Goal: Information Seeking & Learning: Compare options

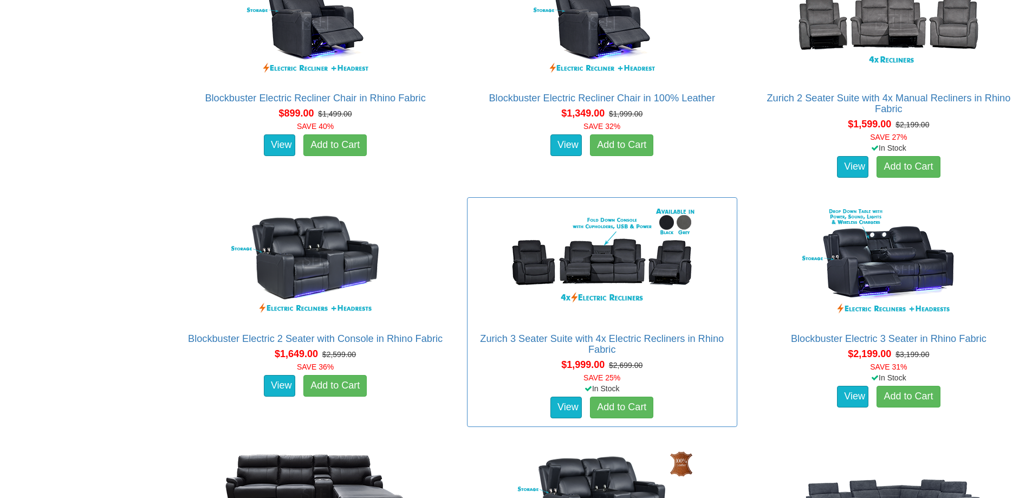
scroll to position [813, 0]
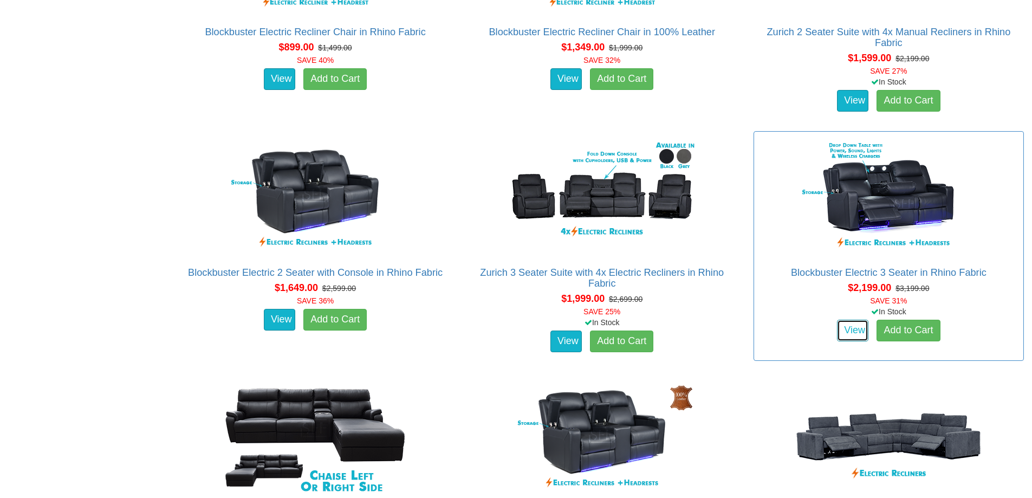
click at [860, 329] on link "View" at bounding box center [852, 331] width 31 height 22
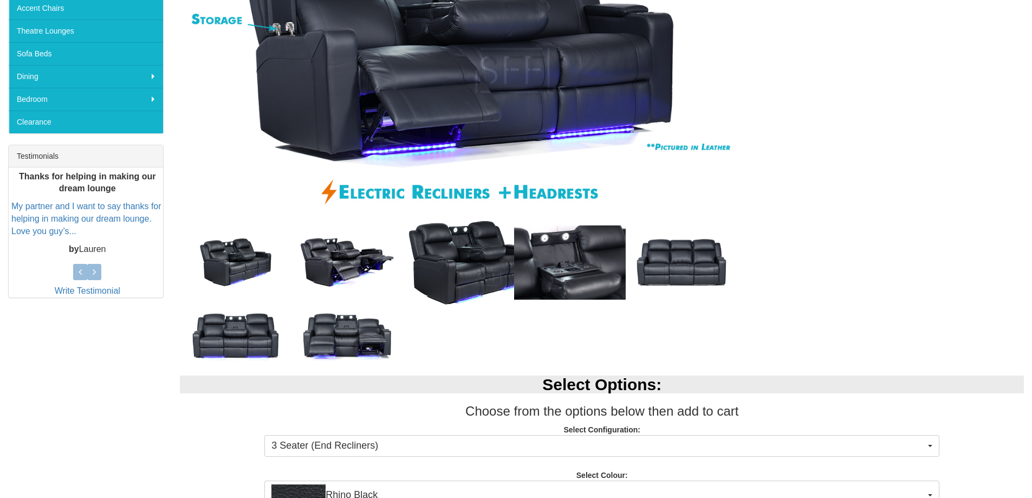
scroll to position [433, 0]
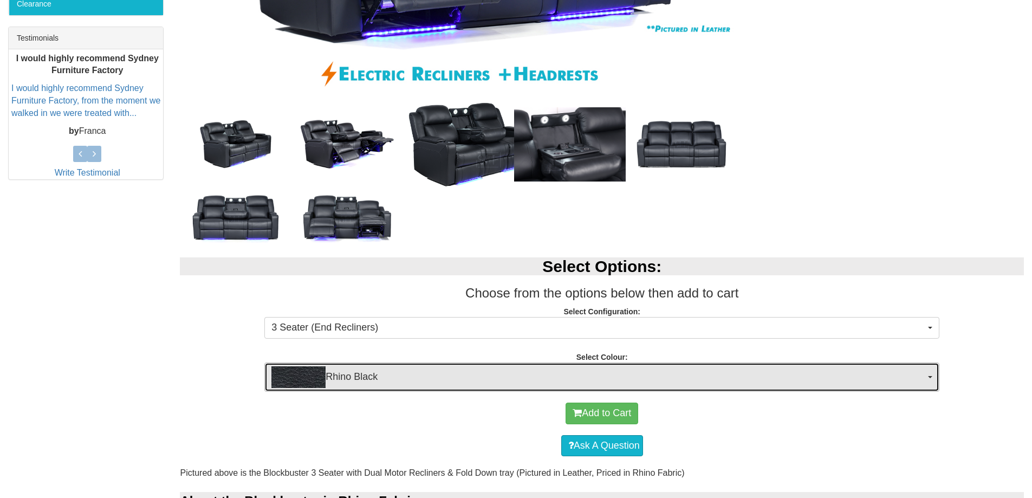
click at [932, 376] on span "button" at bounding box center [930, 377] width 4 height 2
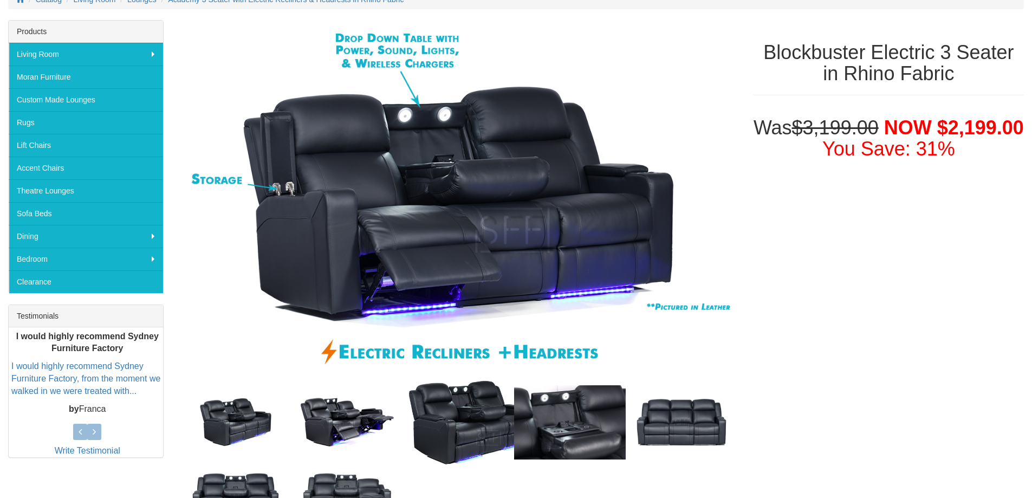
scroll to position [54, 0]
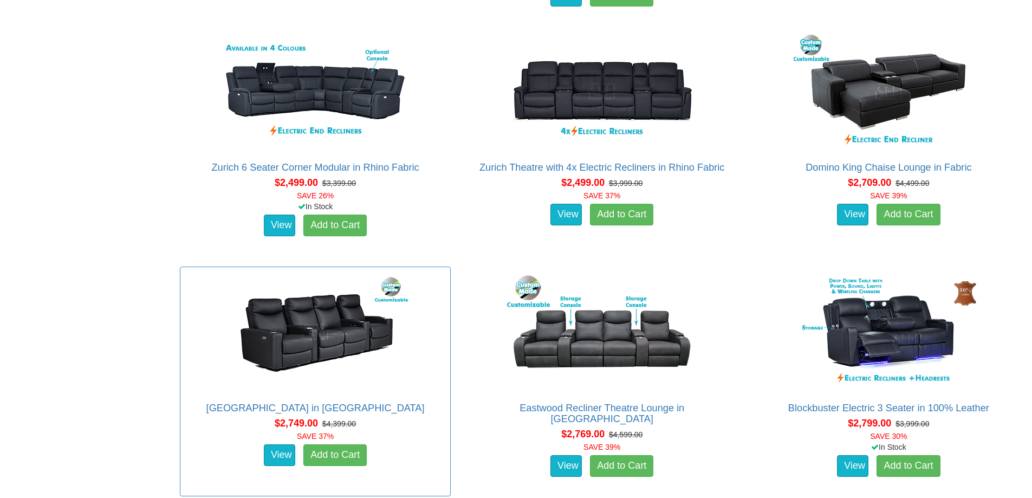
scroll to position [1463, 0]
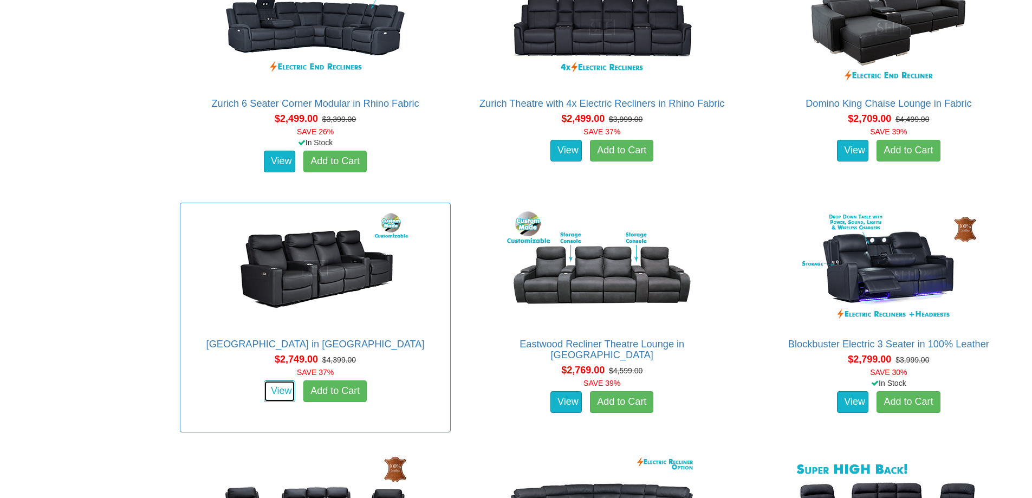
click at [269, 393] on link "View" at bounding box center [279, 391] width 31 height 22
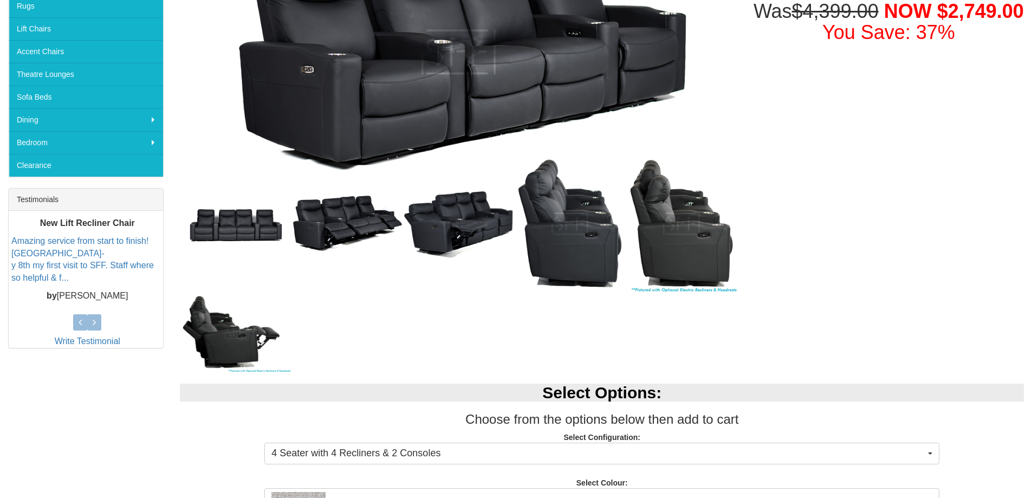
scroll to position [271, 0]
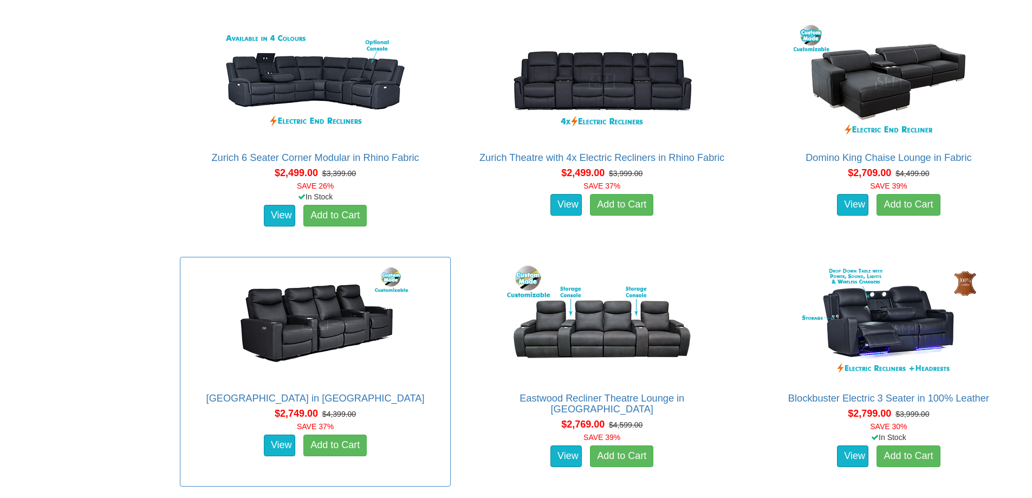
scroll to position [1517, 0]
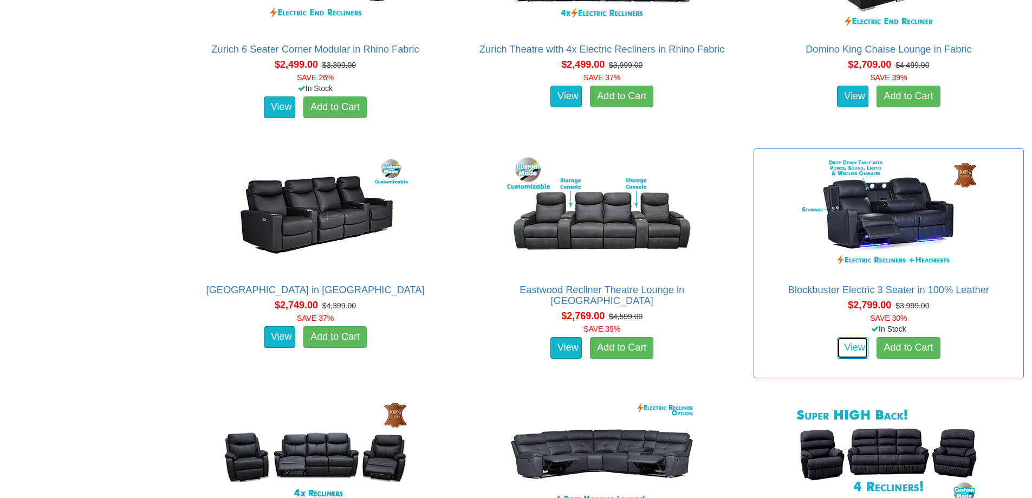
click at [848, 344] on link "View" at bounding box center [852, 348] width 31 height 22
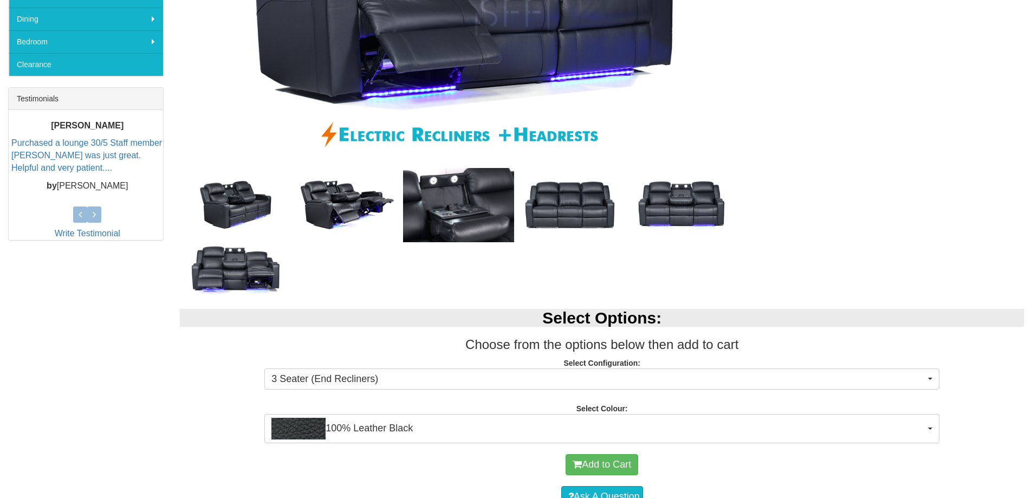
scroll to position [433, 0]
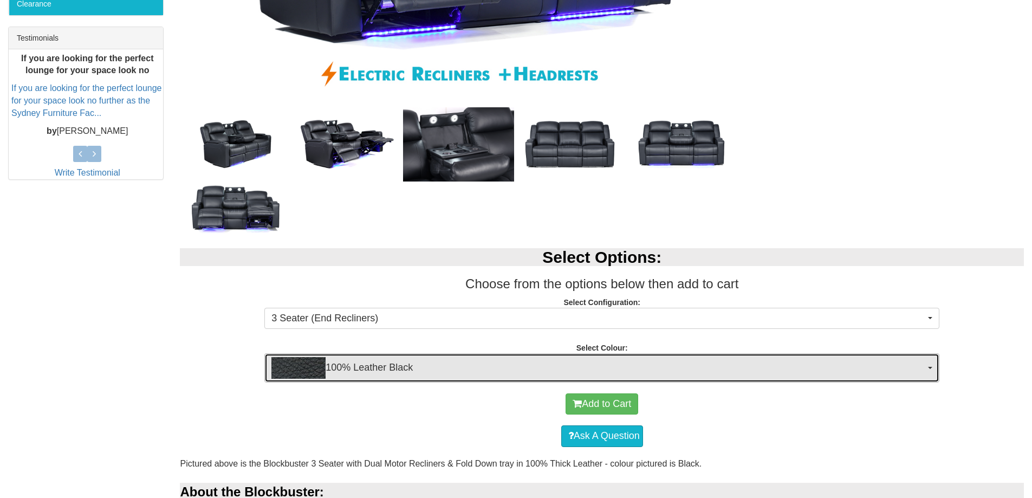
click at [527, 375] on span "100% Leather Black" at bounding box center [598, 368] width 654 height 22
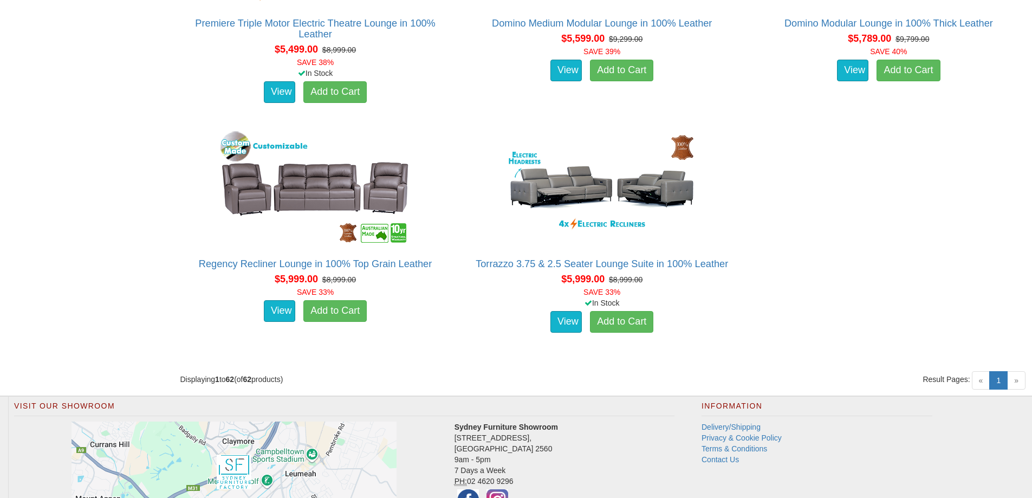
scroll to position [5459, 0]
